Goal: Task Accomplishment & Management: Manage account settings

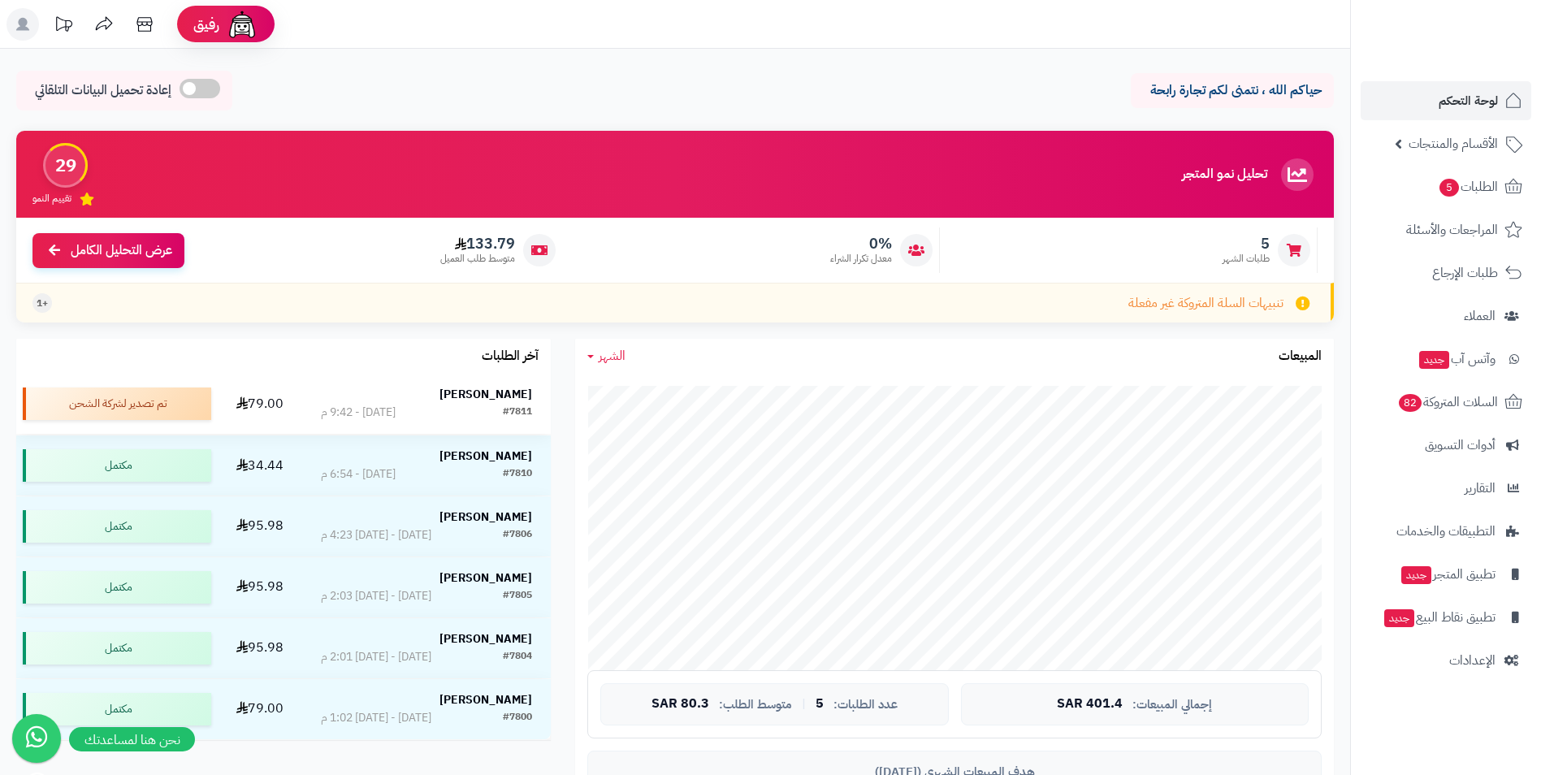
click at [536, 383] on td "[PERSON_NAME] #7811 [DATE] - 9:42 م" at bounding box center [426, 404] width 249 height 60
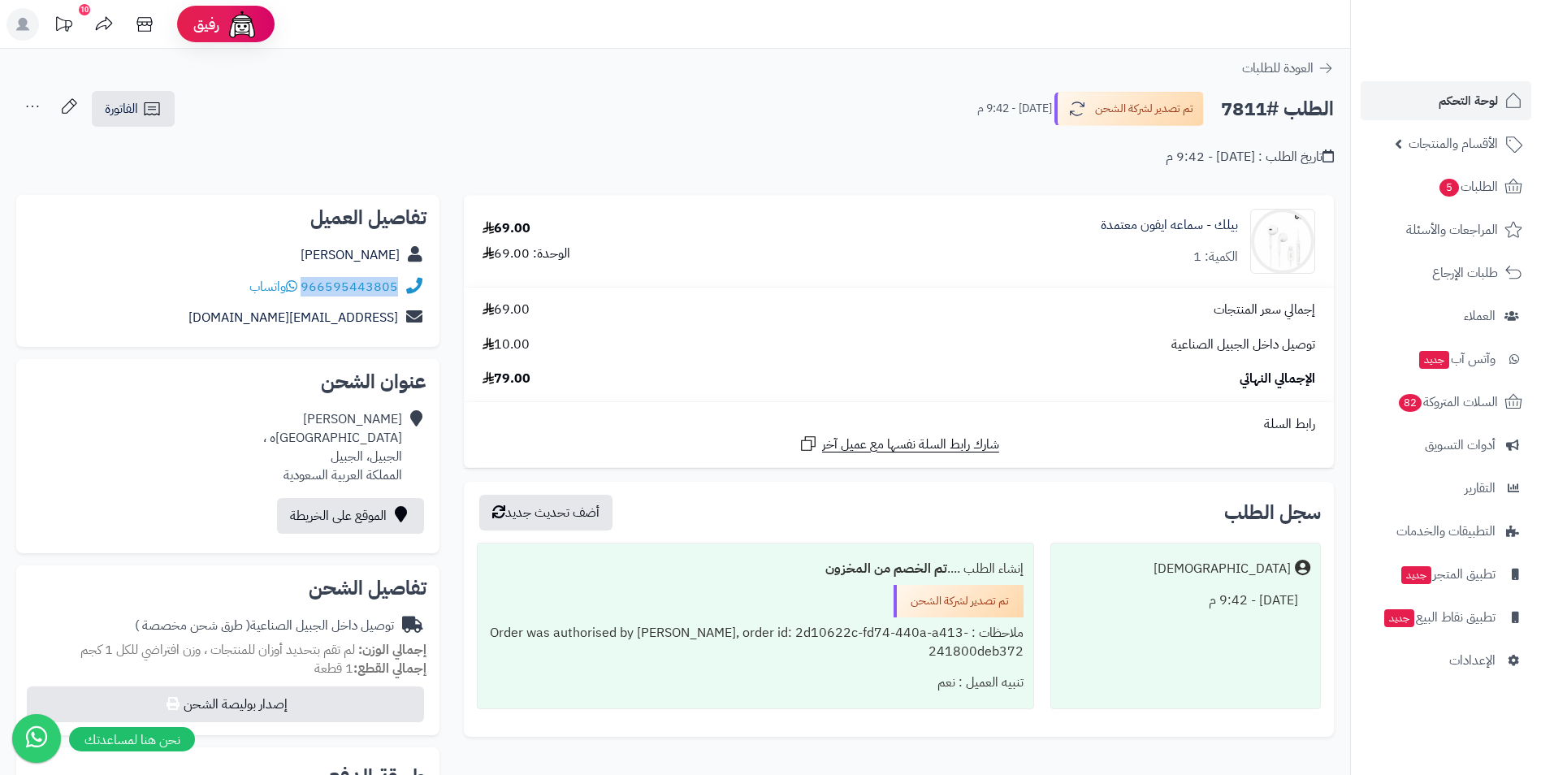
drag, startPoint x: 401, startPoint y: 288, endPoint x: 307, endPoint y: 286, distance: 93.5
click at [307, 286] on div "966595443805 واتساب" at bounding box center [227, 287] width 397 height 32
copy div "966595443805"
click at [1477, 97] on span "لوحة التحكم" at bounding box center [1468, 100] width 59 height 23
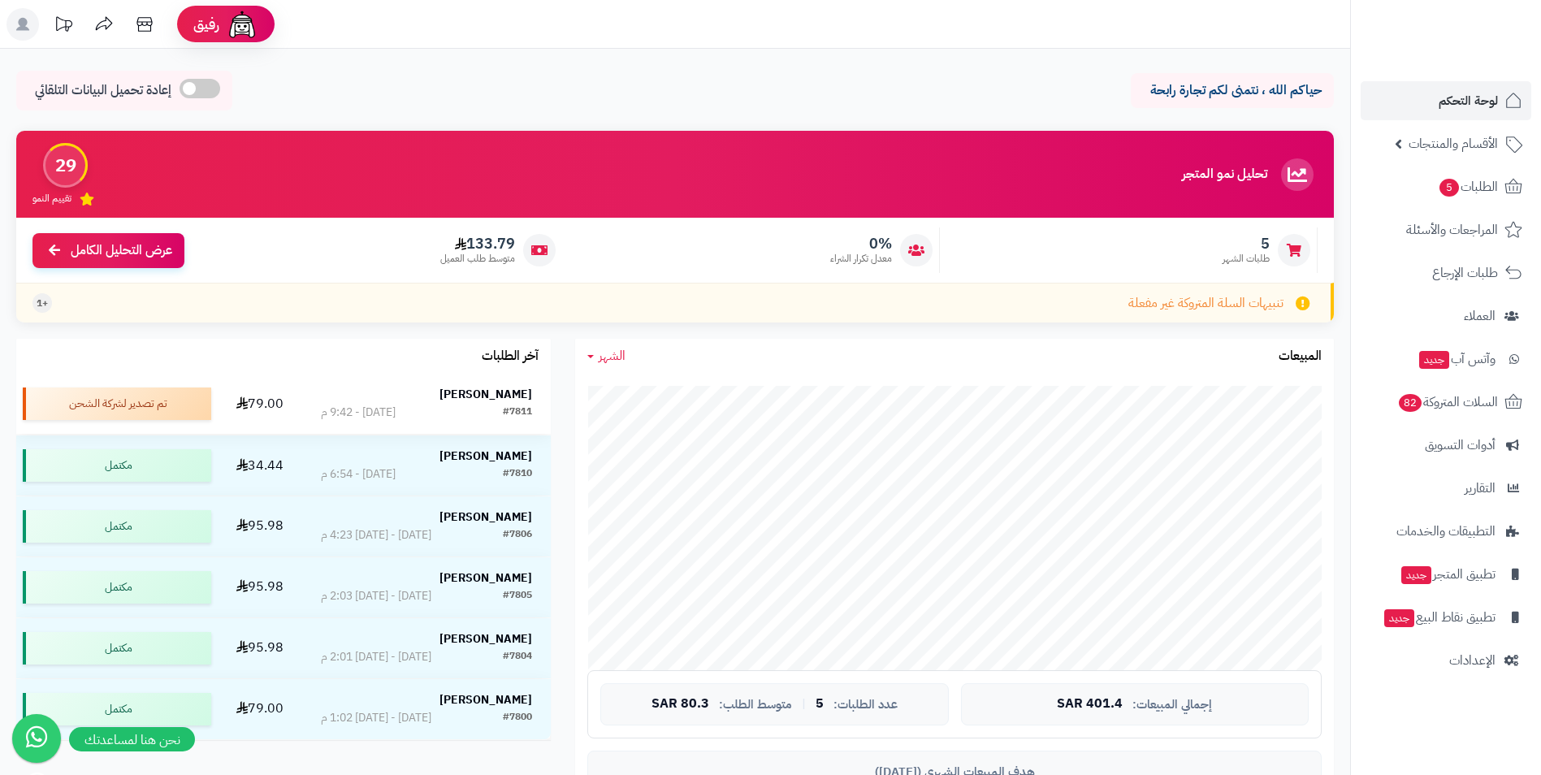
click at [431, 392] on div "[PERSON_NAME]" at bounding box center [427, 395] width 212 height 16
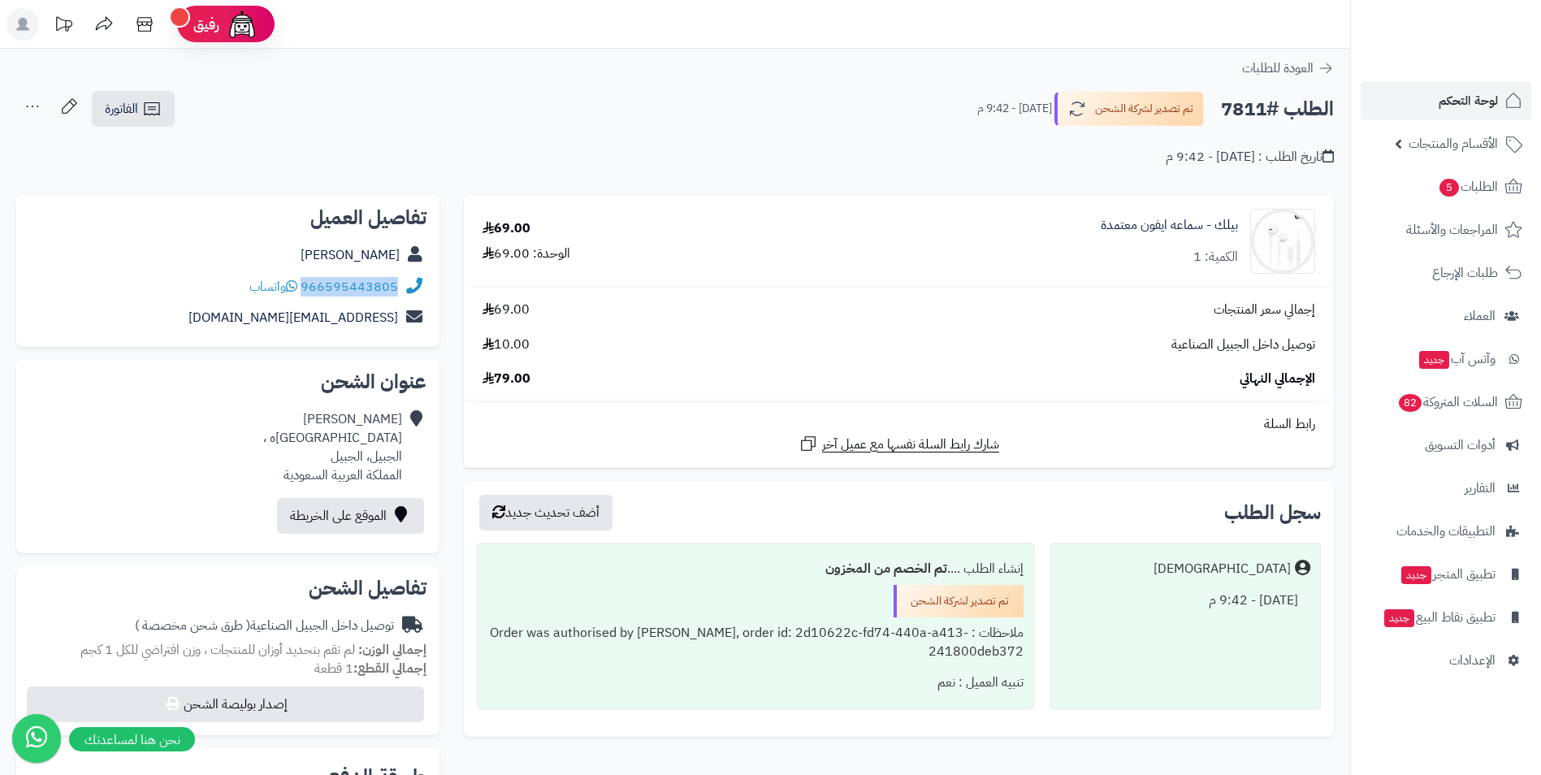
drag, startPoint x: 399, startPoint y: 284, endPoint x: 304, endPoint y: 288, distance: 95.1
click at [304, 288] on div "966595443805 واتساب" at bounding box center [227, 287] width 397 height 32
copy link "966595443805"
click at [630, 153] on div "تاريخ الطلب : [DATE] - 9:42 م" at bounding box center [675, 147] width 1318 height 38
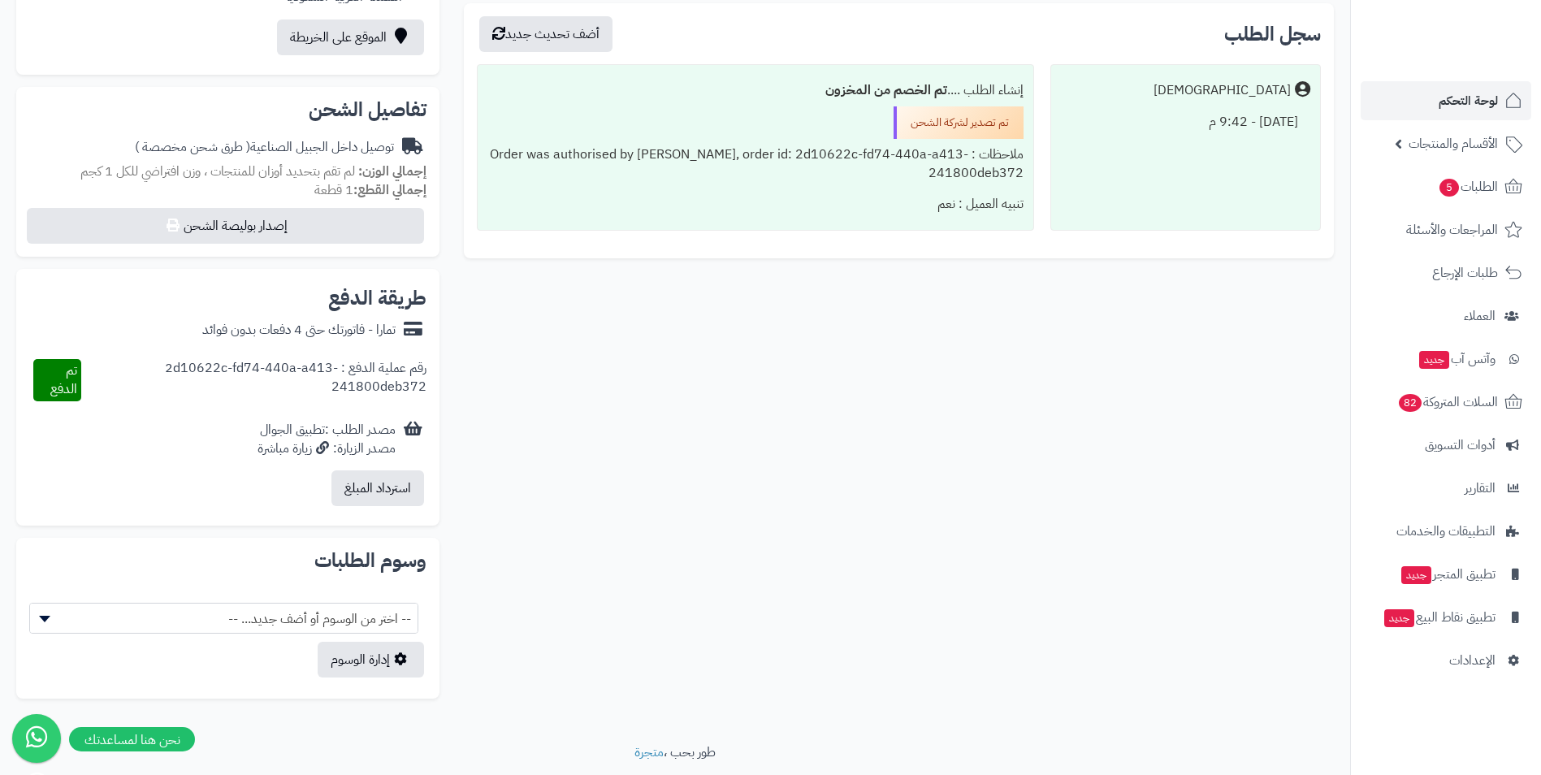
scroll to position [487, 0]
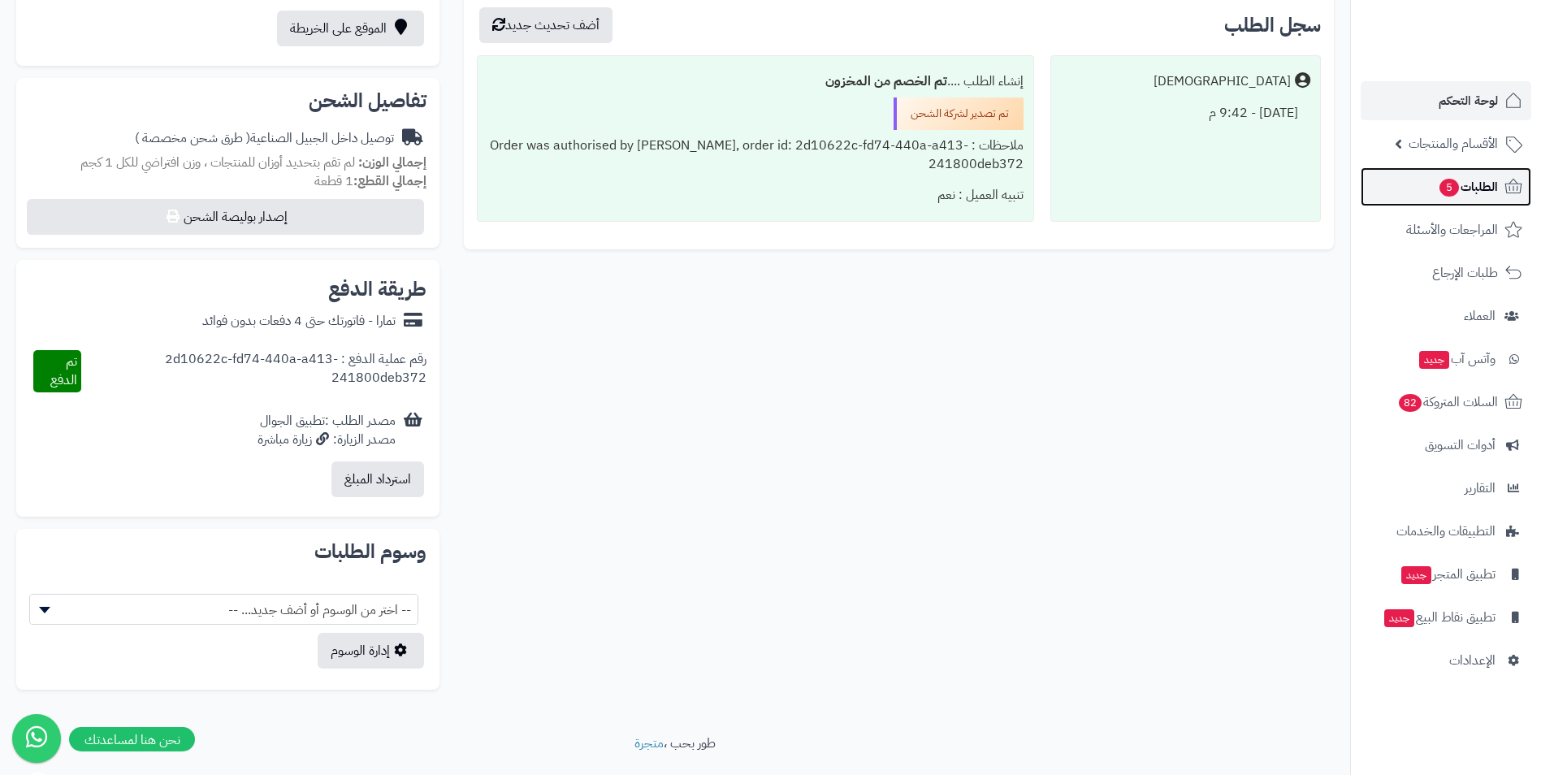
click at [1423, 185] on link "الطلبات 5" at bounding box center [1446, 186] width 171 height 39
